Goal: Task Accomplishment & Management: Manage account settings

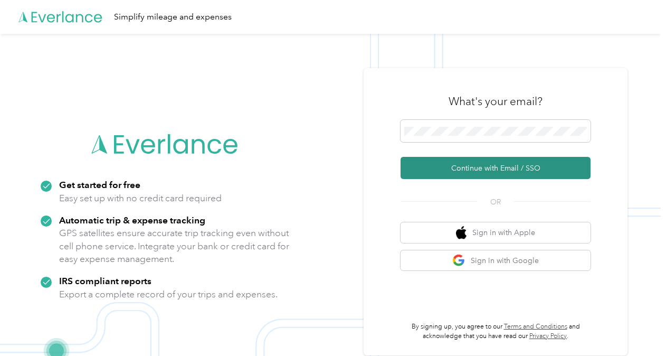
click at [454, 171] on button "Continue with Email / SSO" at bounding box center [495, 168] width 190 height 22
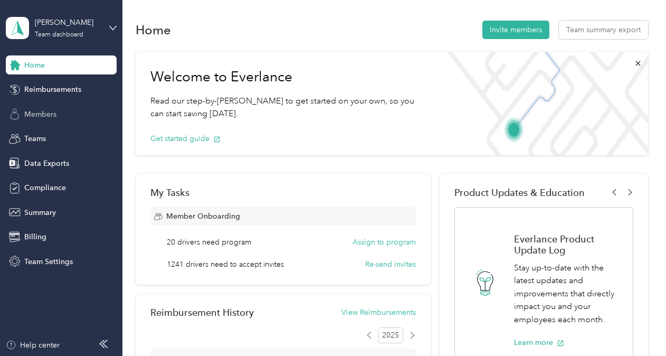
click at [41, 112] on span "Members" at bounding box center [40, 114] width 32 height 11
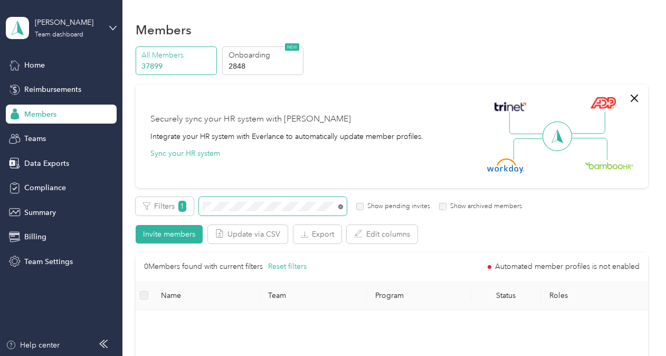
click at [341, 208] on icon at bounding box center [340, 206] width 5 height 5
click at [312, 193] on div "All Members 37899 Onboarding 2848 NEW Securely sync your HR system with Everlan…" at bounding box center [392, 316] width 512 height 541
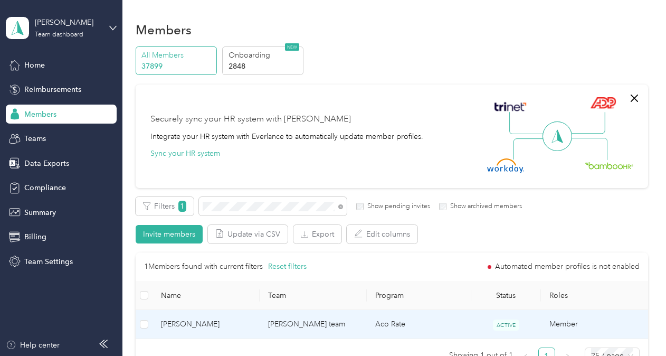
click at [242, 325] on span "[PERSON_NAME]" at bounding box center [206, 324] width 90 height 12
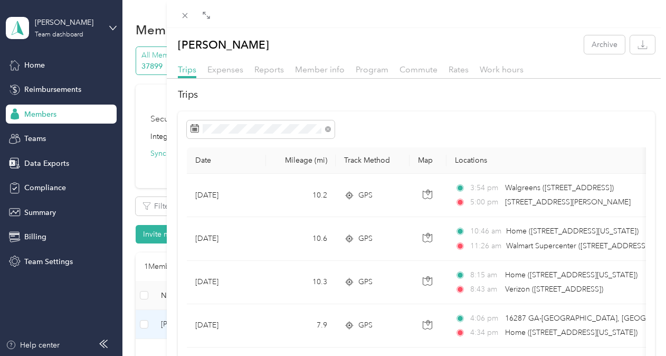
click at [130, 100] on div "[PERSON_NAME] Archive Trips Expenses Reports Member info Program Commute Rates …" at bounding box center [333, 178] width 666 height 356
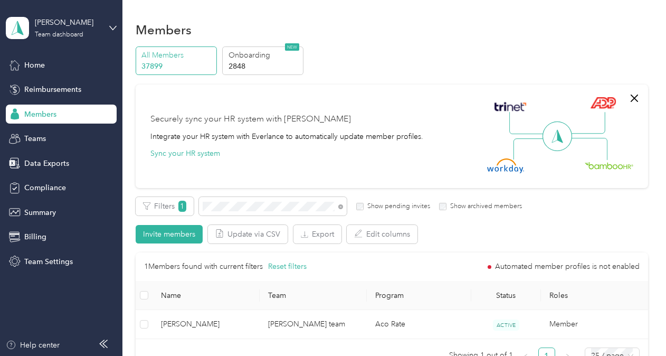
click at [110, 32] on div "[PERSON_NAME] Team dashboard" at bounding box center [61, 27] width 111 height 37
click at [62, 138] on div "Log out" at bounding box center [146, 135] width 267 height 18
